Goal: Task Accomplishment & Management: Complete application form

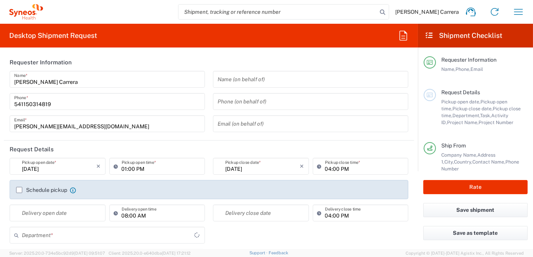
type input "[GEOGRAPHIC_DATA]"
type input "Syneos Health Argentina SA"
type input "3190"
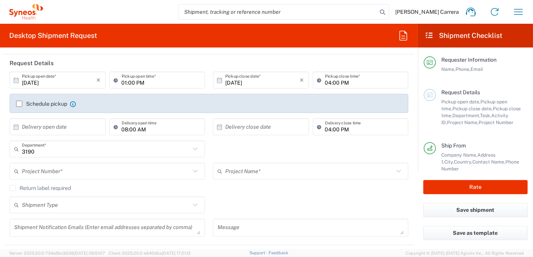
scroll to position [104, 0]
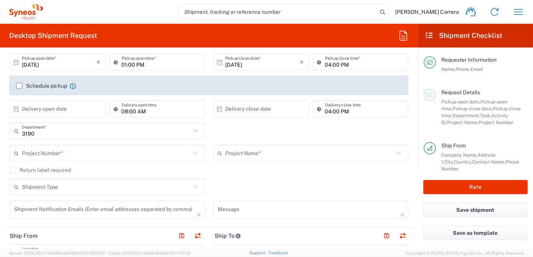
click at [41, 153] on input "text" at bounding box center [106, 153] width 168 height 13
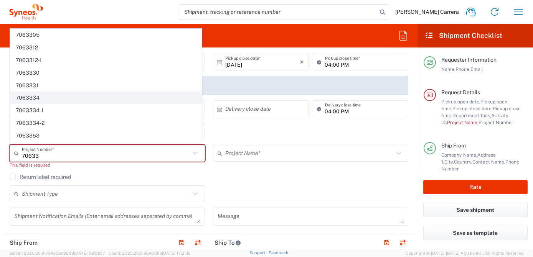
click at [30, 99] on span "7063334" at bounding box center [105, 98] width 191 height 12
type input "7063334"
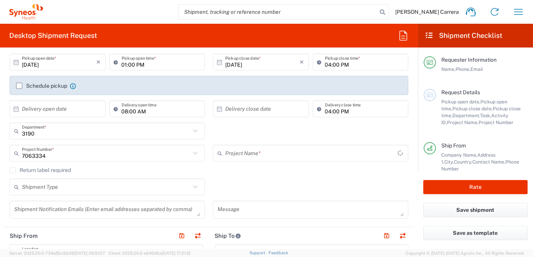
type input "Mineralys 7063334"
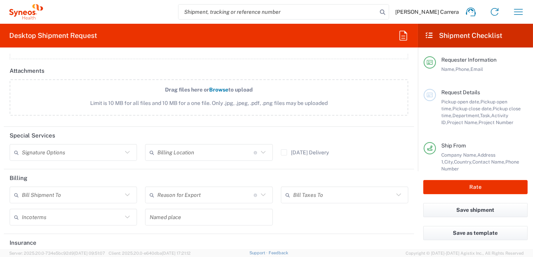
scroll to position [917, 0]
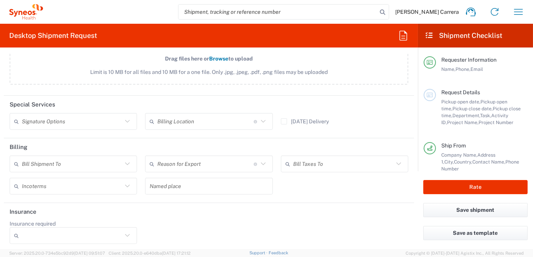
click at [158, 118] on input "text" at bounding box center [205, 121] width 96 height 13
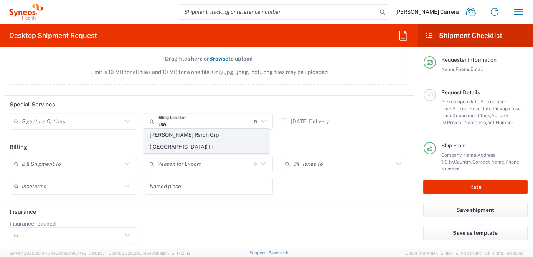
click at [200, 135] on span "Illingworth Rsrch Grp (USA) In" at bounding box center [206, 141] width 124 height 24
type input "Illingworth Rsrch Grp (USA) In"
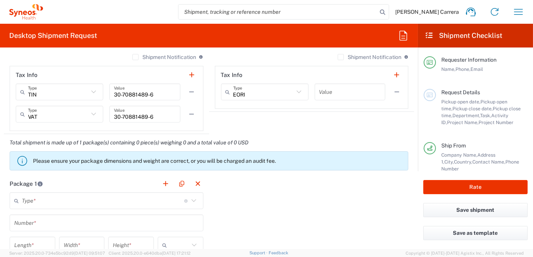
scroll to position [603, 0]
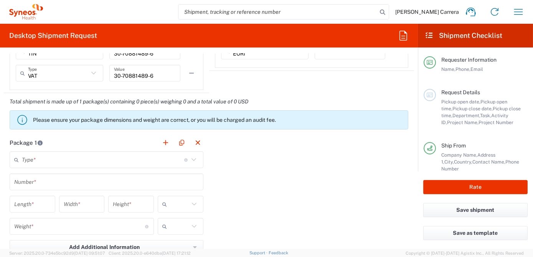
click at [30, 160] on input "text" at bounding box center [103, 159] width 162 height 13
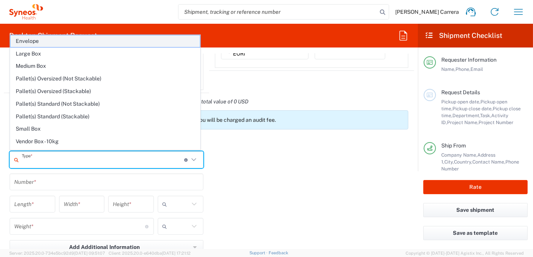
click at [38, 43] on span "Envelope" at bounding box center [104, 41] width 189 height 12
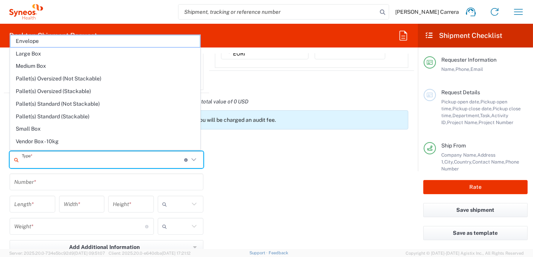
type input "Envelope"
type input "1"
type input "9.5"
type input "12.5"
type input "0.25"
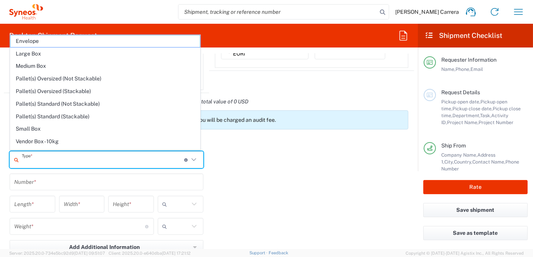
type input "in"
type input "0.45"
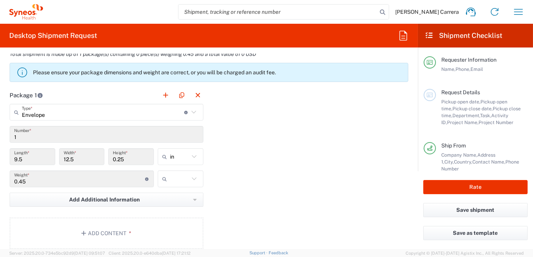
scroll to position [742, 0]
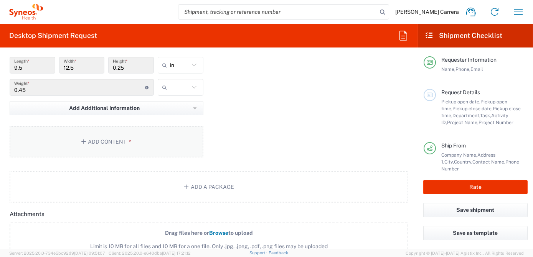
click at [81, 143] on button "Add Content *" at bounding box center [107, 141] width 194 height 31
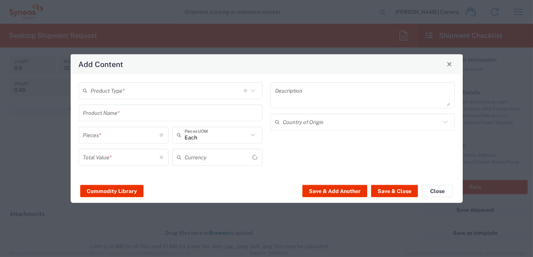
type input "US Dollar"
click at [117, 95] on input "text" at bounding box center [167, 90] width 153 height 13
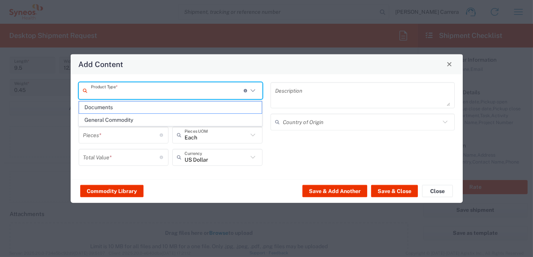
click at [112, 107] on span "Documents" at bounding box center [170, 108] width 183 height 12
type input "Documents"
type input "1"
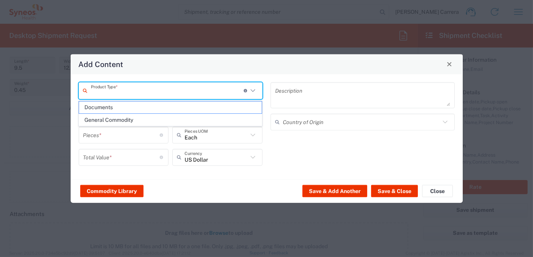
type textarea "Documents"
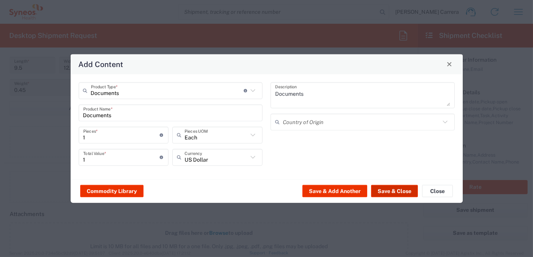
click at [384, 188] on button "Save & Close" at bounding box center [394, 191] width 47 height 12
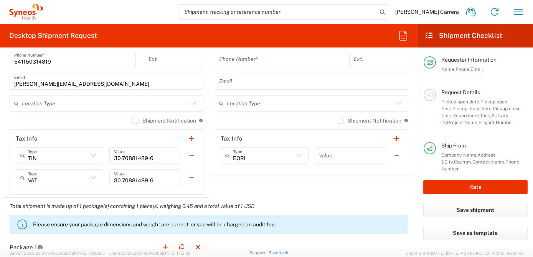
scroll to position [255, 0]
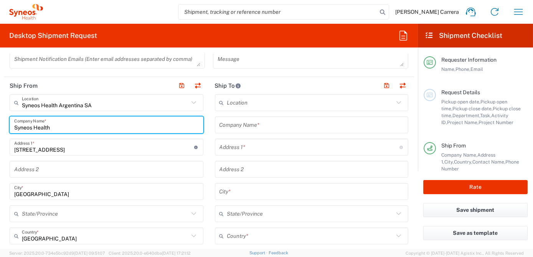
drag, startPoint x: 68, startPoint y: 125, endPoint x: 0, endPoint y: 123, distance: 67.9
click at [0, 123] on html "Josefina Lascombes Carrera Home Shipment estimator Shipment tracking Desktop sh…" at bounding box center [266, 128] width 533 height 257
type input "da"
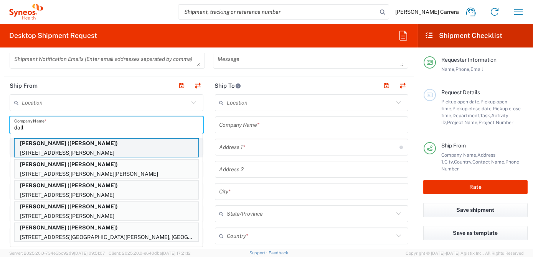
click at [50, 143] on p "Dallis Meyer (dallis Meyer)" at bounding box center [107, 144] width 184 height 10
type input "Dallis Meyer"
type input "7 Dwyer Place"
type input "st.louis"
type input "United States"
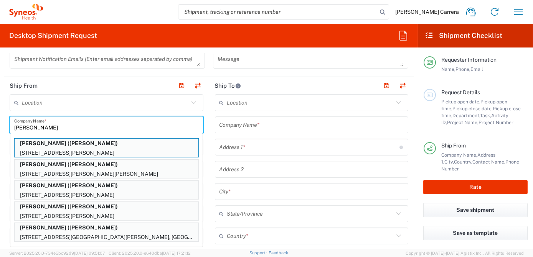
type input "63124"
type input "dallis Meyer"
type input "19728219899"
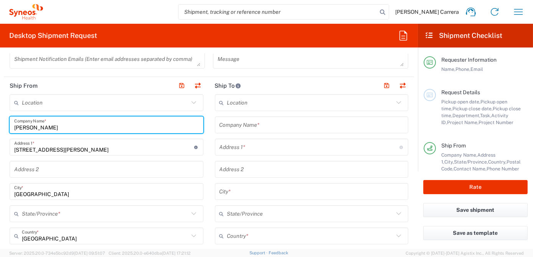
type input "Missouri"
click at [235, 122] on input "text" at bounding box center [311, 125] width 184 height 13
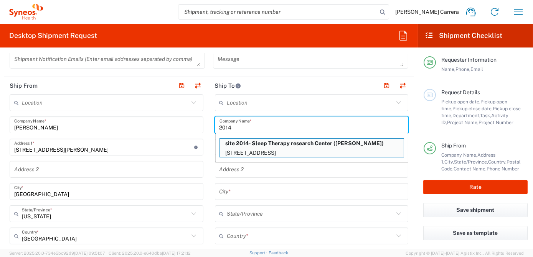
click at [258, 141] on p "site 2014- Sleep Therapy research Center (Michael Gonzalez)" at bounding box center [312, 144] width 184 height 10
type input "site 2014- Sleep Therapy research Center"
type input "5290 Medical Drive"
type input "San Antonio"
type input "United States"
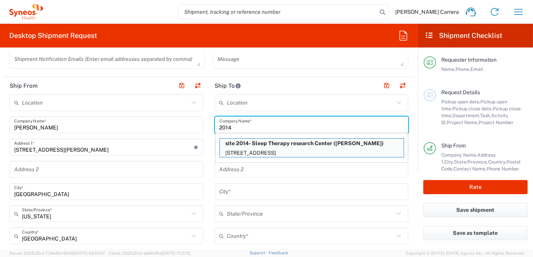
type input "78229"
type input "Michael Gonzalez"
type input "1264445231"
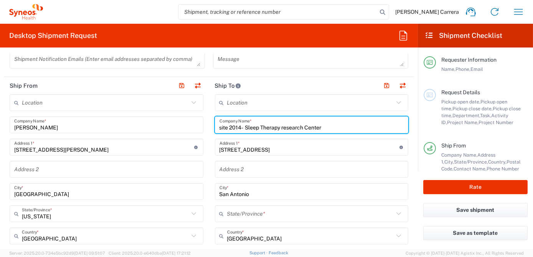
type input "Texas"
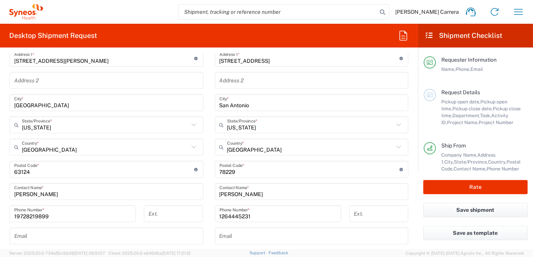
scroll to position [359, 0]
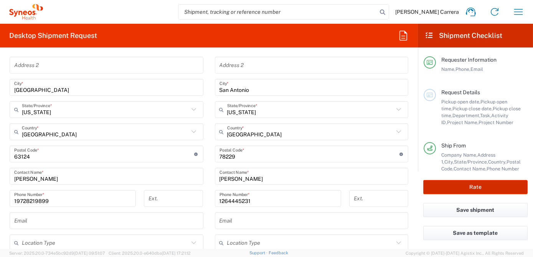
click at [453, 184] on button "Rate" at bounding box center [475, 187] width 104 height 14
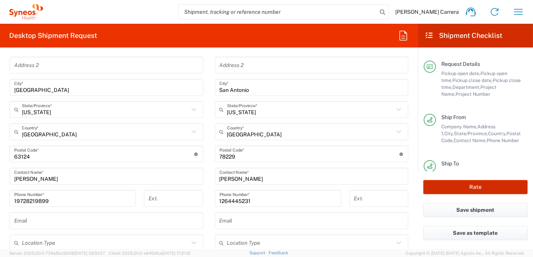
scroll to position [123, 0]
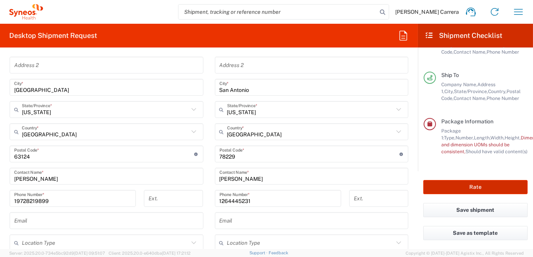
type input "7063334"
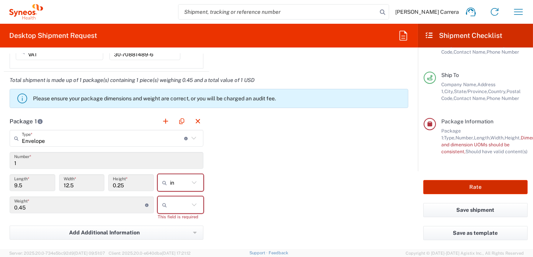
scroll to position [673, 0]
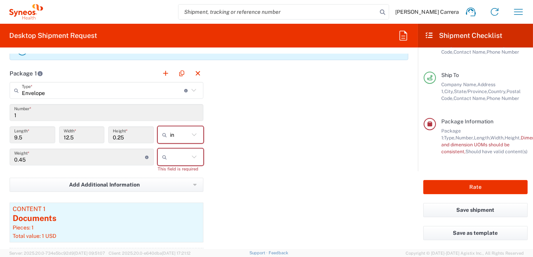
click at [164, 163] on div at bounding box center [181, 157] width 46 height 17
click at [174, 156] on input "text" at bounding box center [179, 157] width 19 height 12
click at [174, 183] on span "lbs" at bounding box center [177, 185] width 43 height 12
type input "lbs"
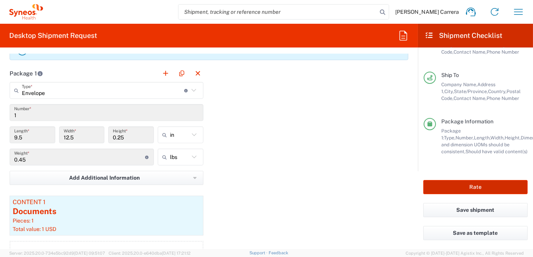
click at [448, 185] on button "Rate" at bounding box center [475, 187] width 104 height 14
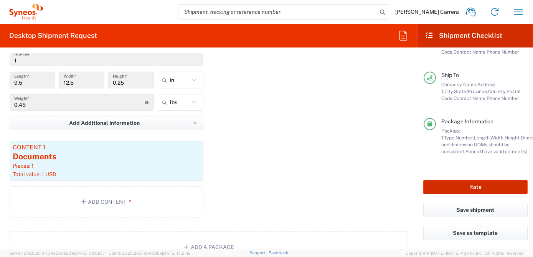
scroll to position [917, 0]
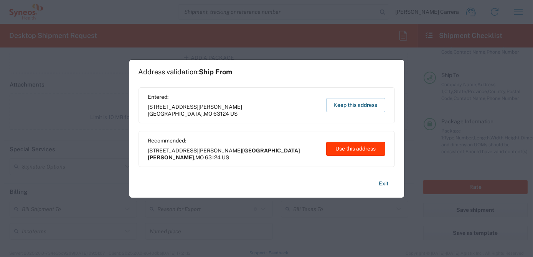
click at [347, 149] on button "Use this address" at bounding box center [355, 149] width 59 height 14
type input "St. Louis"
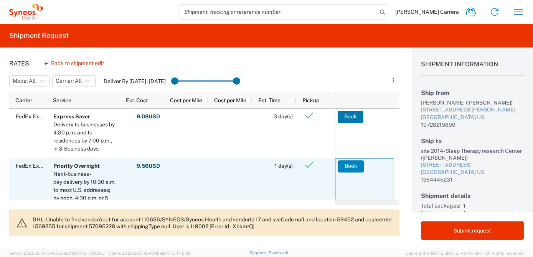
click at [346, 168] on button "Book" at bounding box center [351, 166] width 26 height 12
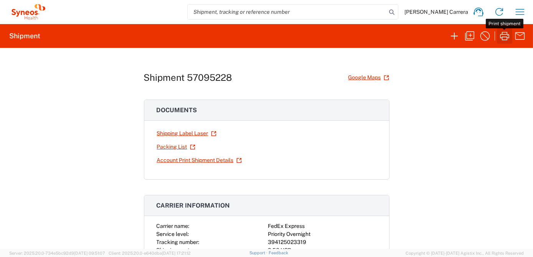
click at [502, 37] on icon "button" at bounding box center [504, 36] width 9 height 8
